Goal: Information Seeking & Learning: Learn about a topic

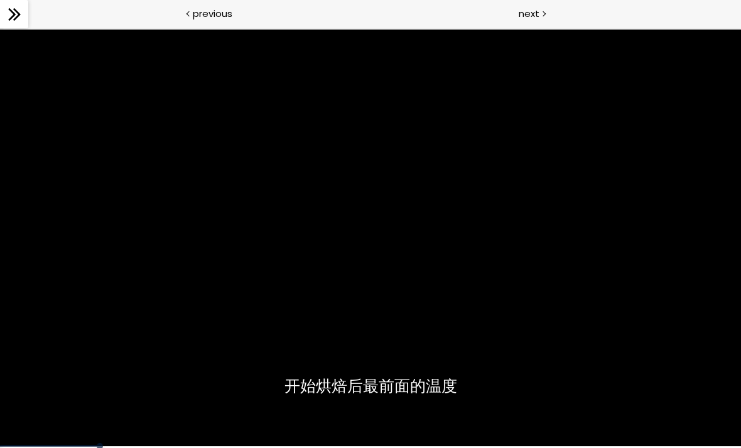
click at [508, 336] on div at bounding box center [370, 237] width 741 height 417
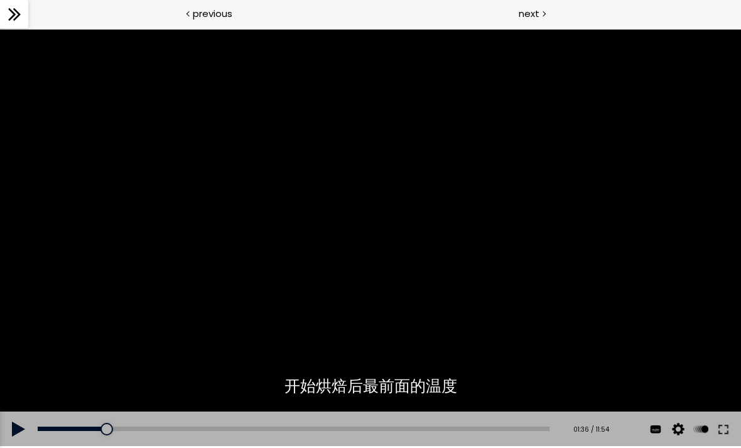
click at [724, 421] on button at bounding box center [723, 428] width 23 height 35
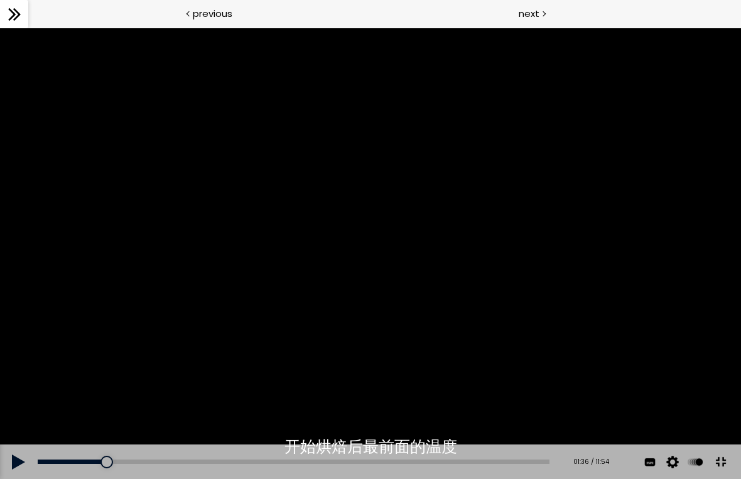
click at [403, 283] on div at bounding box center [370, 253] width 741 height 451
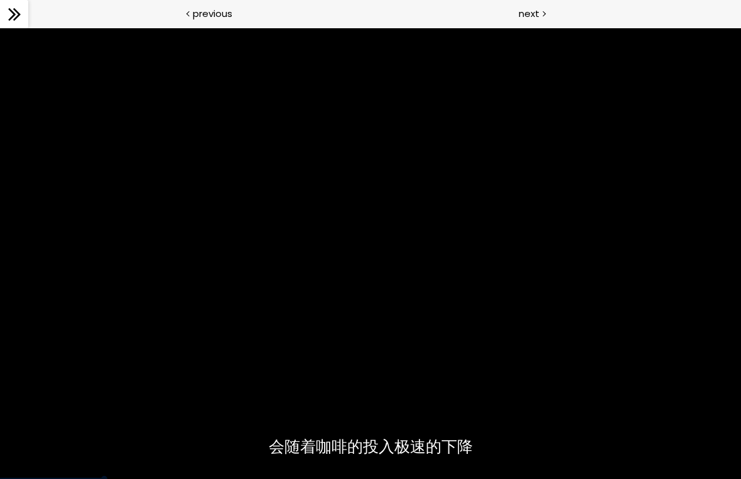
click at [334, 350] on div at bounding box center [370, 253] width 741 height 451
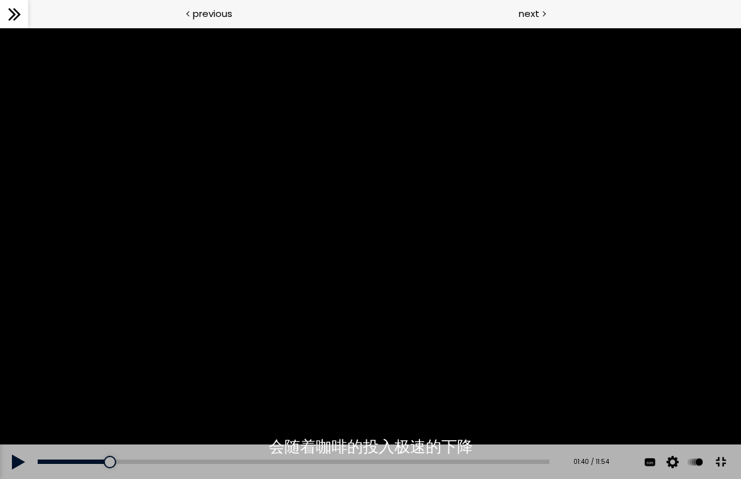
click at [370, 302] on div at bounding box center [370, 253] width 741 height 451
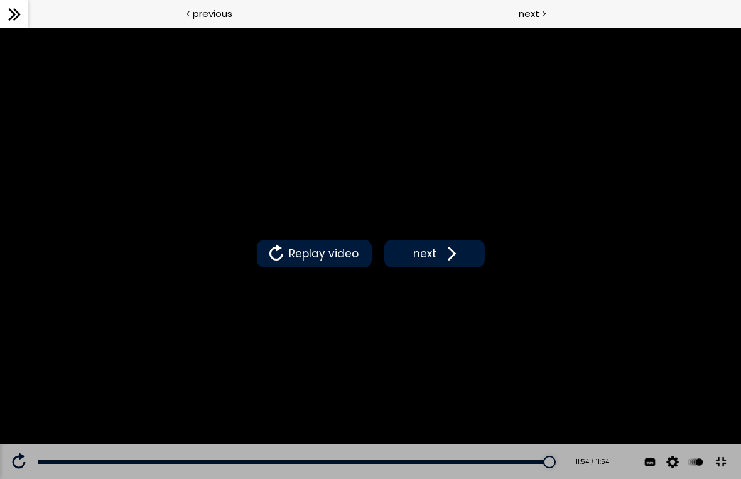
click at [450, 263] on span at bounding box center [448, 253] width 19 height 19
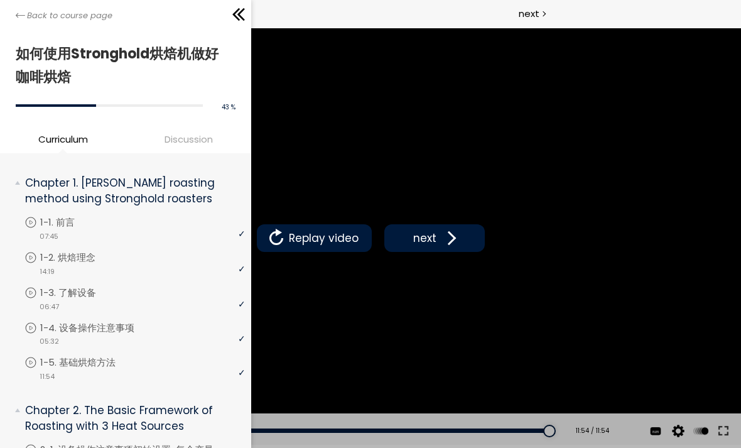
click at [17, 11] on icon at bounding box center [20, 15] width 9 height 9
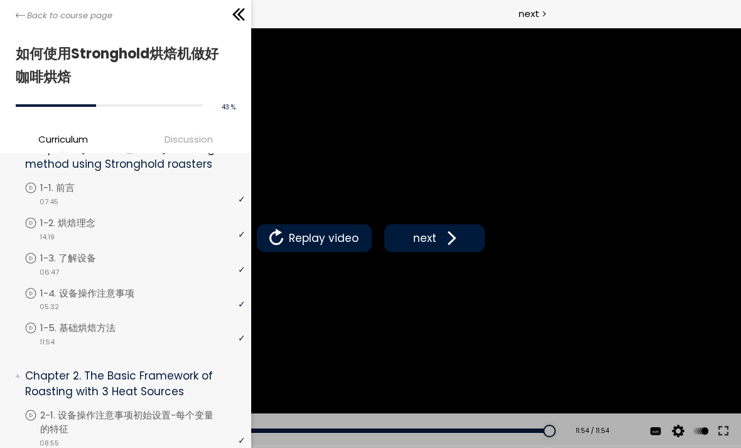
scroll to position [34, 0]
